Goal: Task Accomplishment & Management: Manage account settings

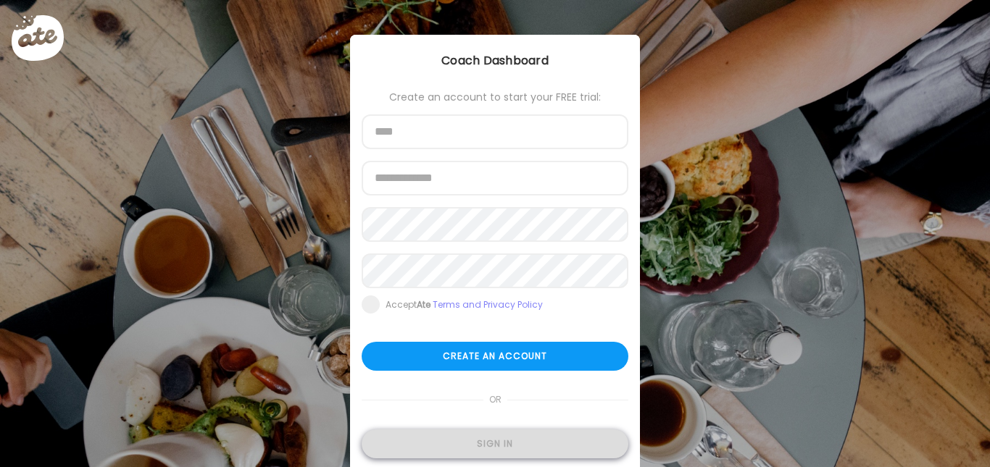
click at [483, 438] on div "Sign in" at bounding box center [495, 444] width 267 height 29
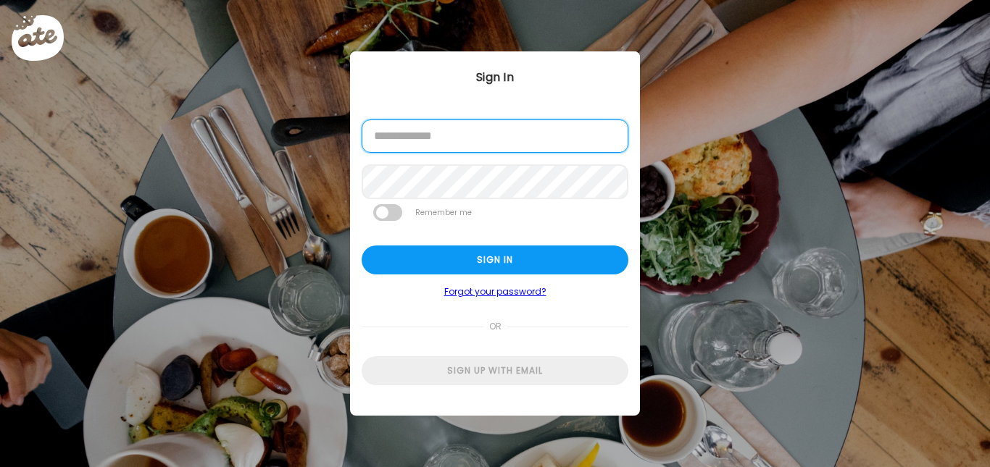
click at [423, 146] on input "email" at bounding box center [495, 136] width 267 height 33
type input "**********"
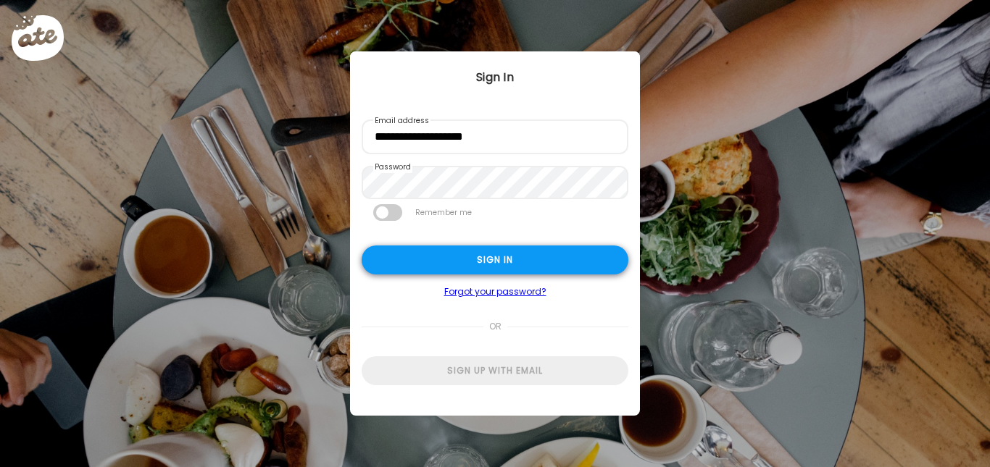
click at [466, 266] on div "Sign in" at bounding box center [495, 260] width 267 height 29
type input "**********"
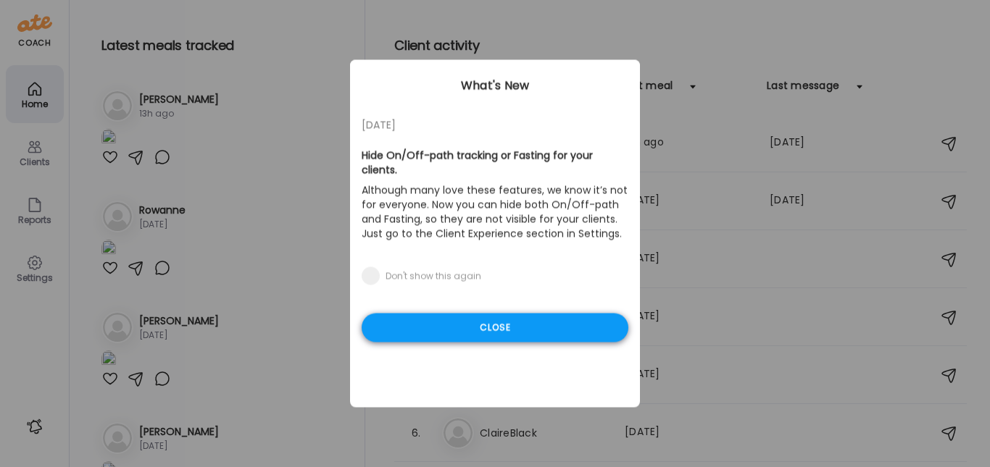
click at [450, 314] on div "Close" at bounding box center [495, 328] width 267 height 29
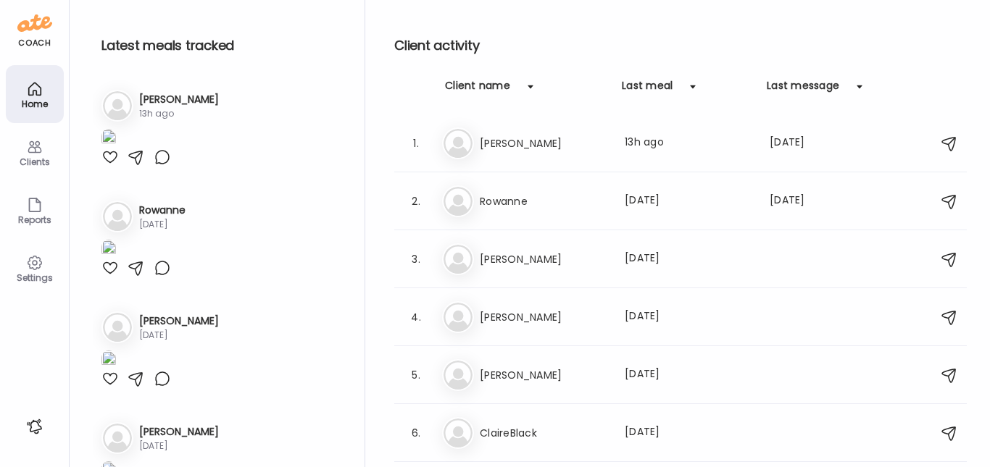
click at [116, 149] on img at bounding box center [108, 139] width 14 height 20
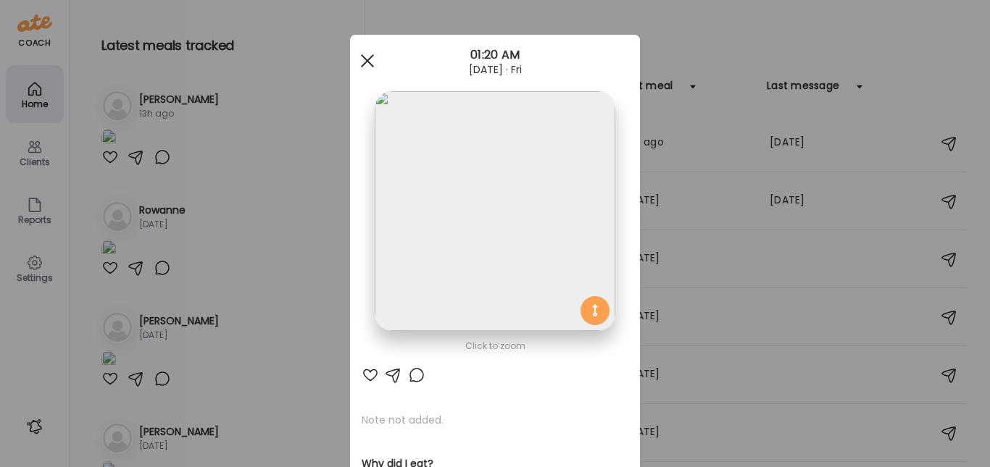
click at [365, 57] on span at bounding box center [367, 60] width 13 height 13
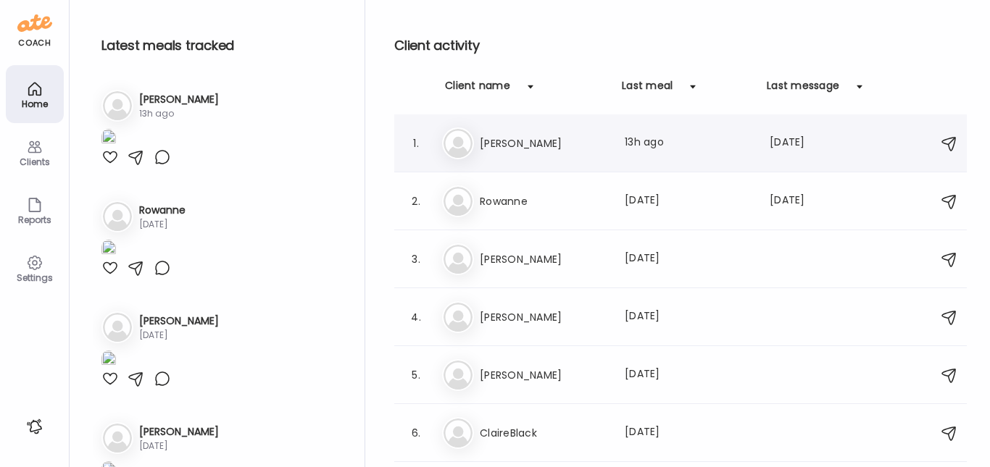
click at [511, 140] on h3 "[PERSON_NAME]" at bounding box center [544, 143] width 128 height 17
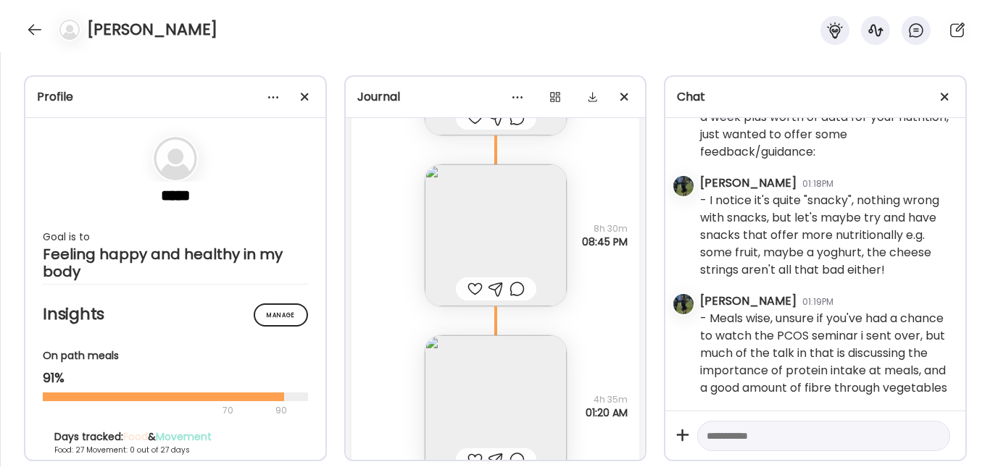
scroll to position [24837, 0]
click at [538, 227] on img at bounding box center [496, 238] width 142 height 142
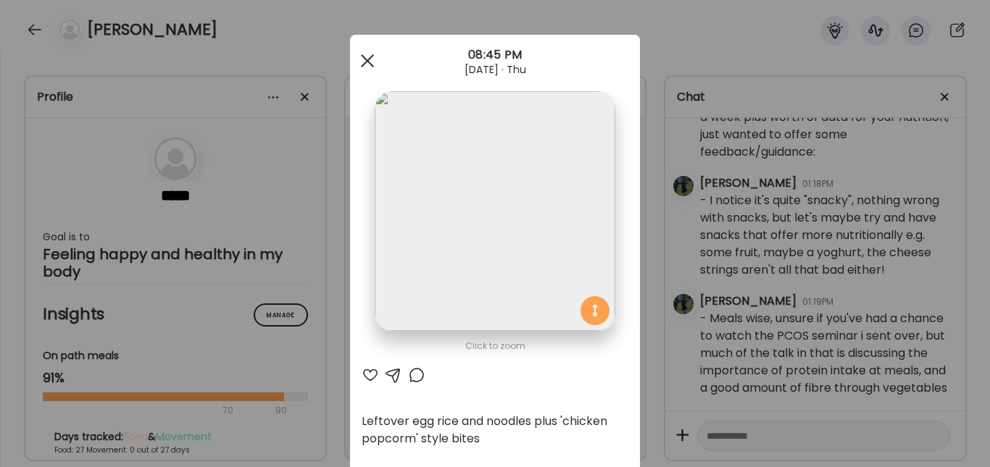
click at [362, 68] on div at bounding box center [367, 60] width 29 height 29
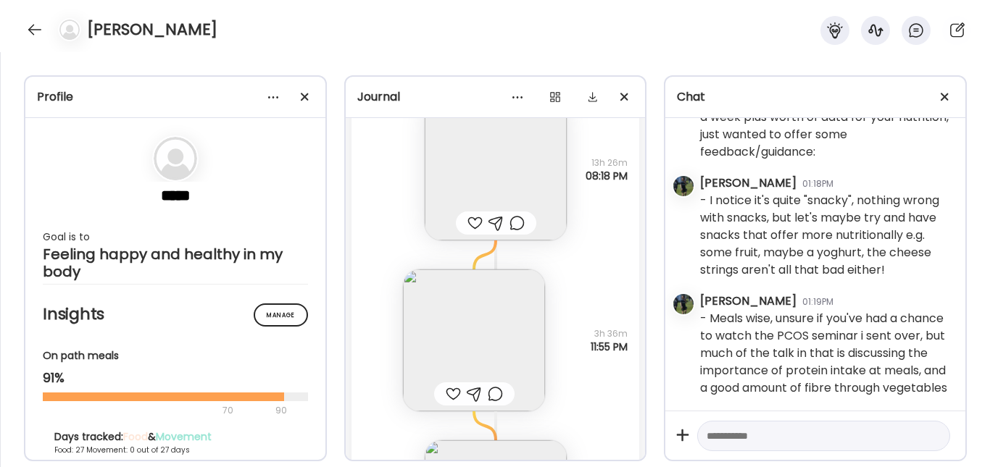
scroll to position [24018, 0]
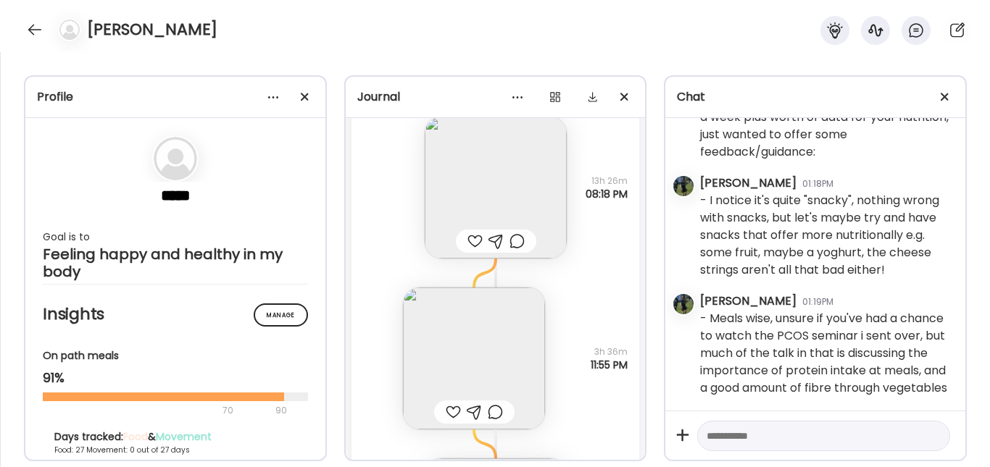
click at [474, 346] on img at bounding box center [474, 359] width 142 height 142
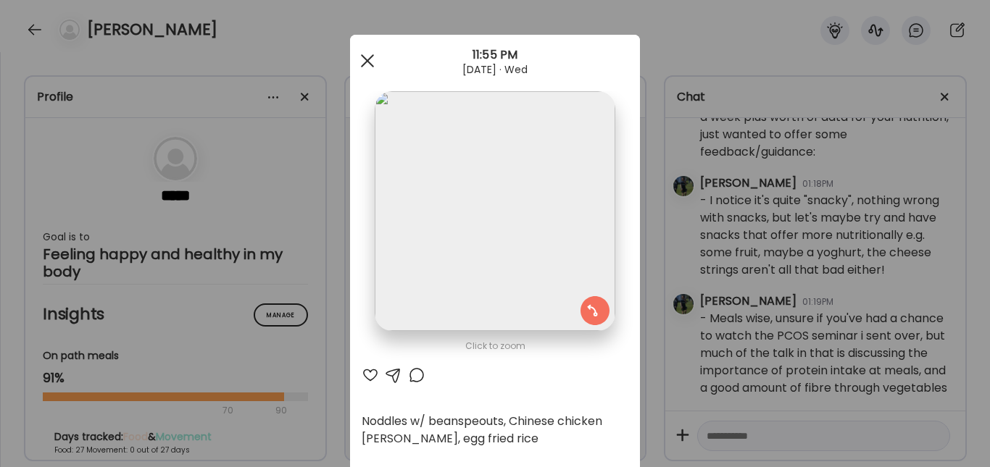
click at [365, 60] on div at bounding box center [367, 60] width 29 height 29
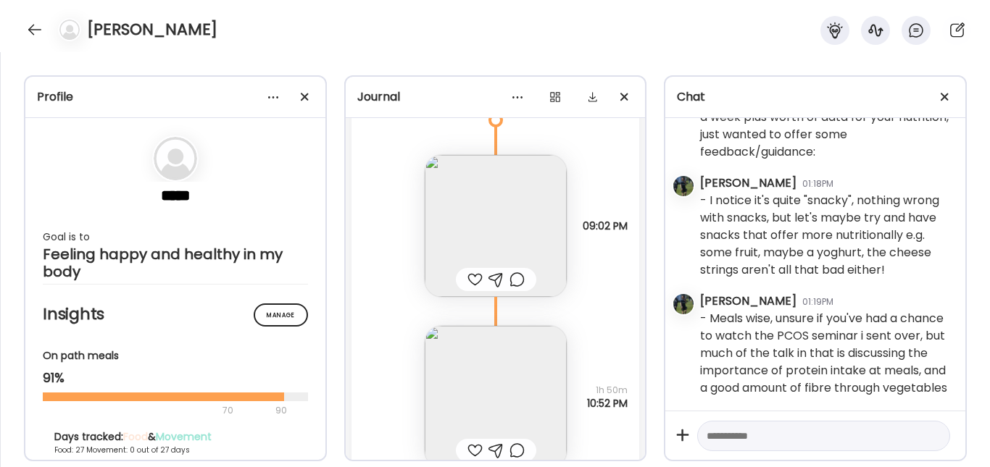
scroll to position [23281, 0]
click at [481, 215] on img at bounding box center [496, 227] width 142 height 142
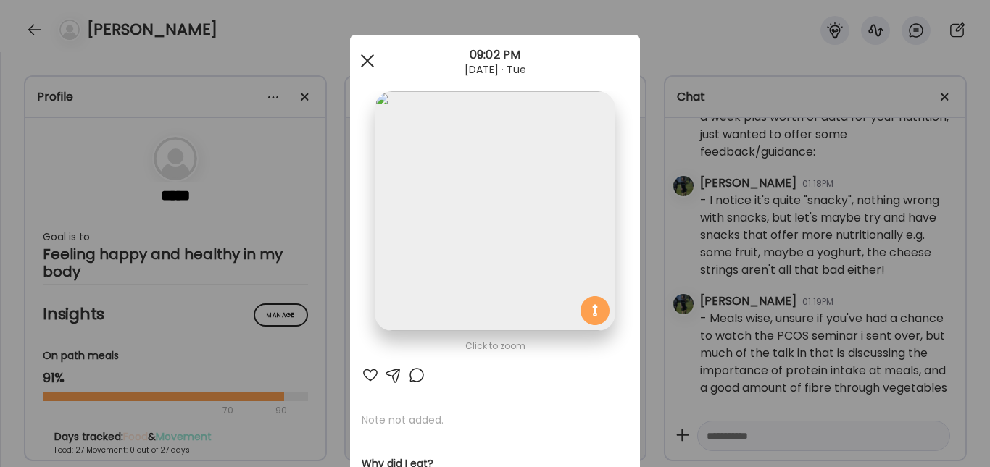
click at [360, 73] on div at bounding box center [367, 60] width 29 height 29
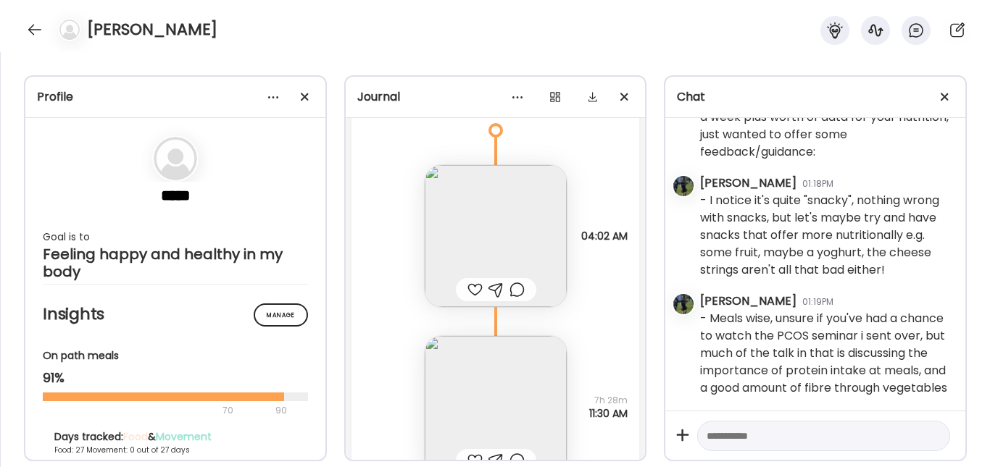
scroll to position [22230, 0]
